Goal: Find specific page/section: Find specific page/section

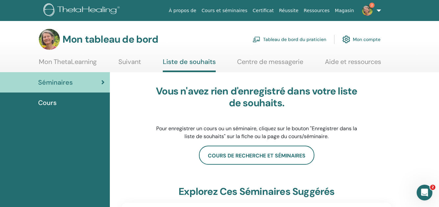
click at [285, 38] on font "Tableau de bord du praticien" at bounding box center [294, 40] width 63 height 6
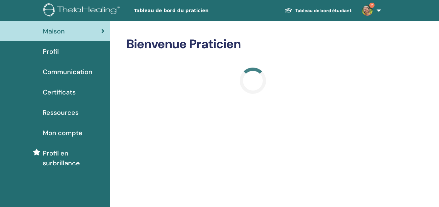
click at [62, 93] on span "Certificats" at bounding box center [59, 92] width 33 height 10
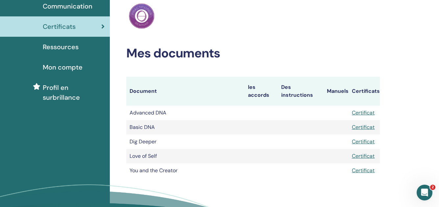
scroll to position [99, 0]
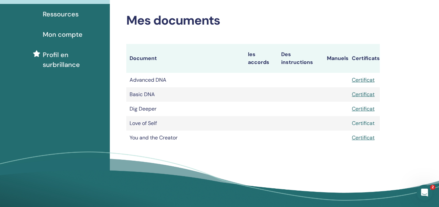
click at [364, 120] on link "Certificat" at bounding box center [363, 123] width 23 height 7
